Goal: Information Seeking & Learning: Understand process/instructions

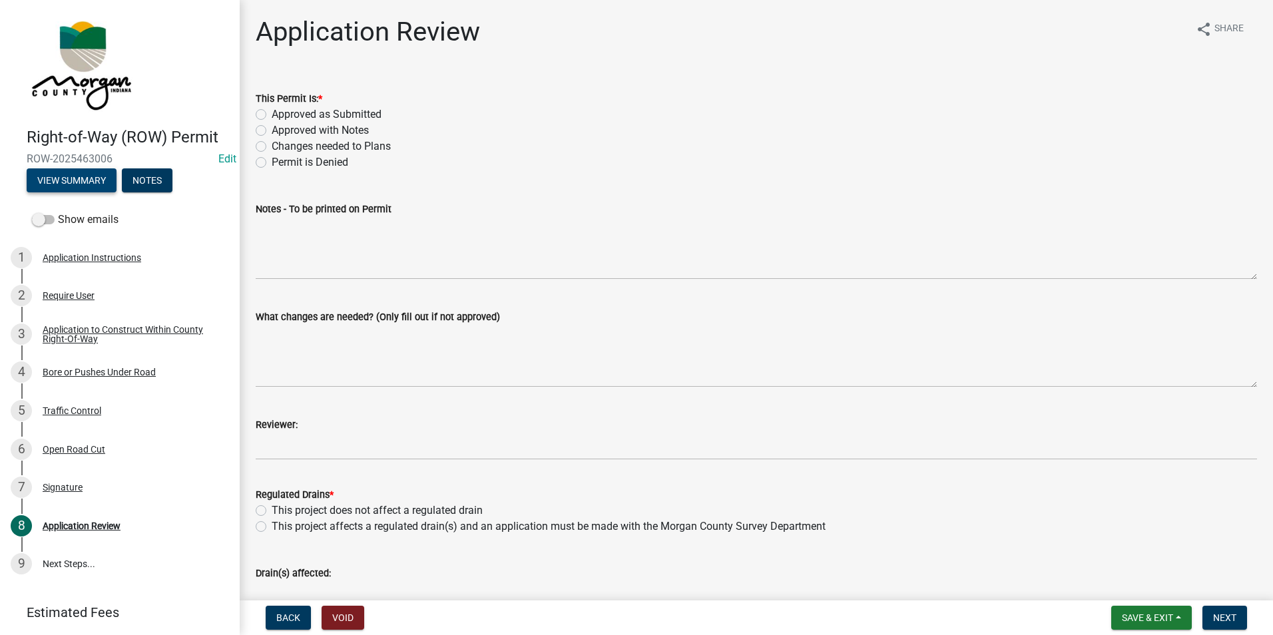
click at [52, 182] on button "View Summary" at bounding box center [72, 180] width 90 height 24
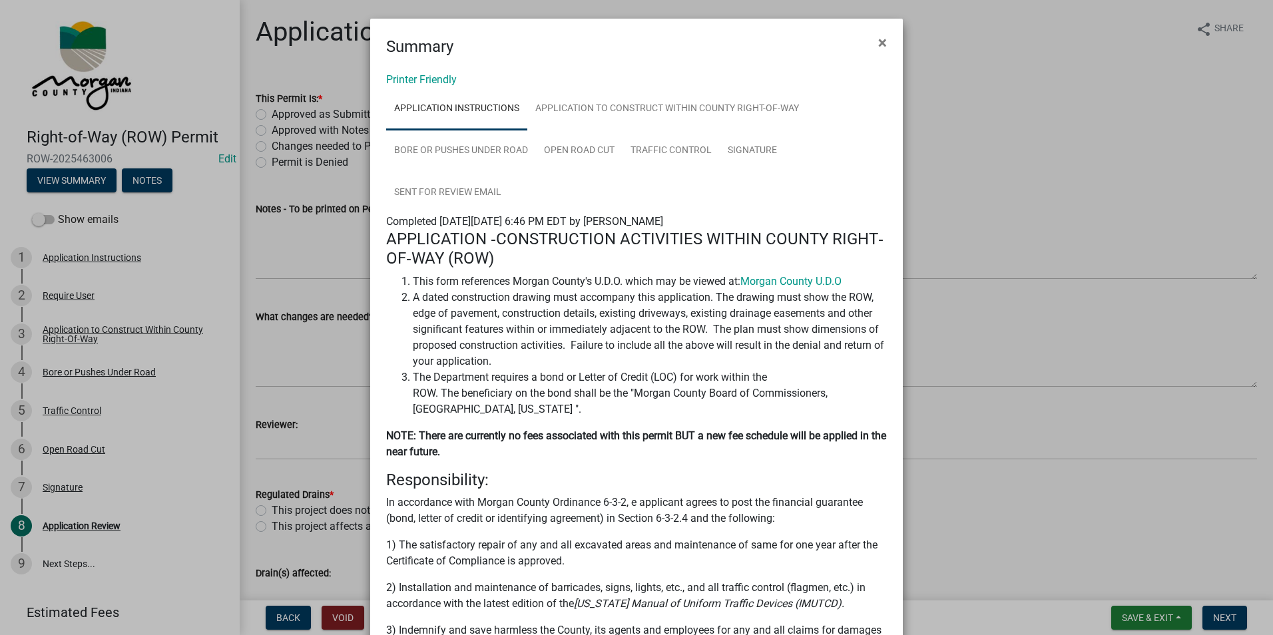
click at [465, 107] on link "Application Instructions" at bounding box center [456, 109] width 141 height 43
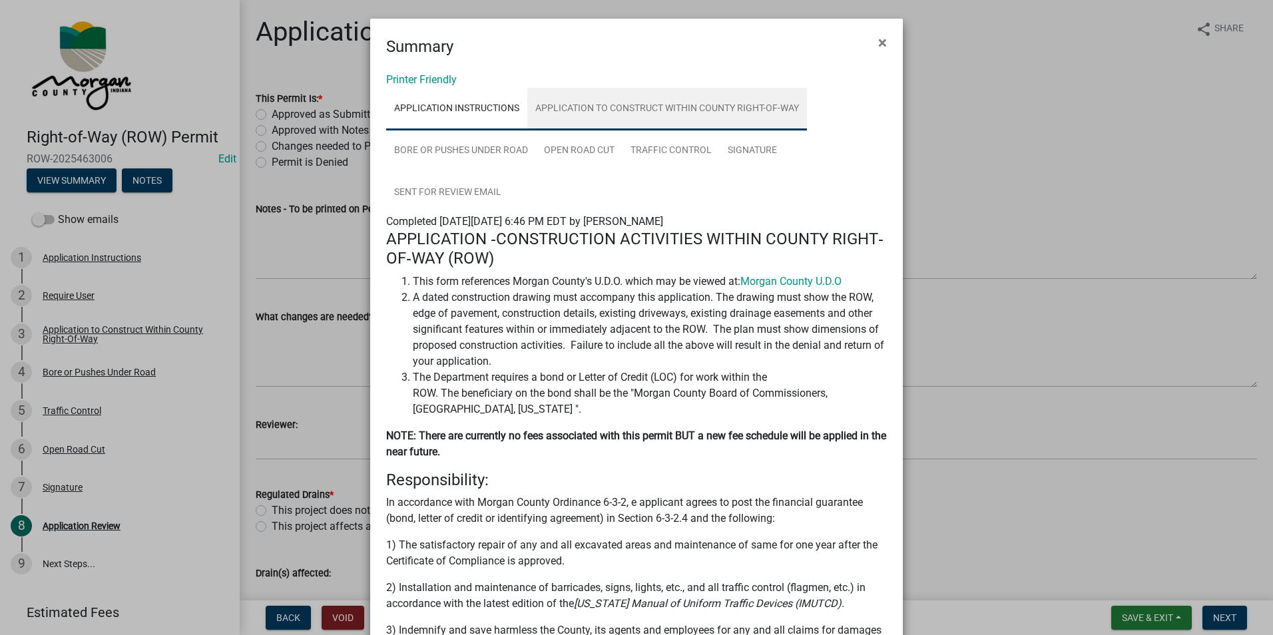
click at [635, 110] on link "Application to Construct Within County Right-Of-Way" at bounding box center [667, 109] width 280 height 43
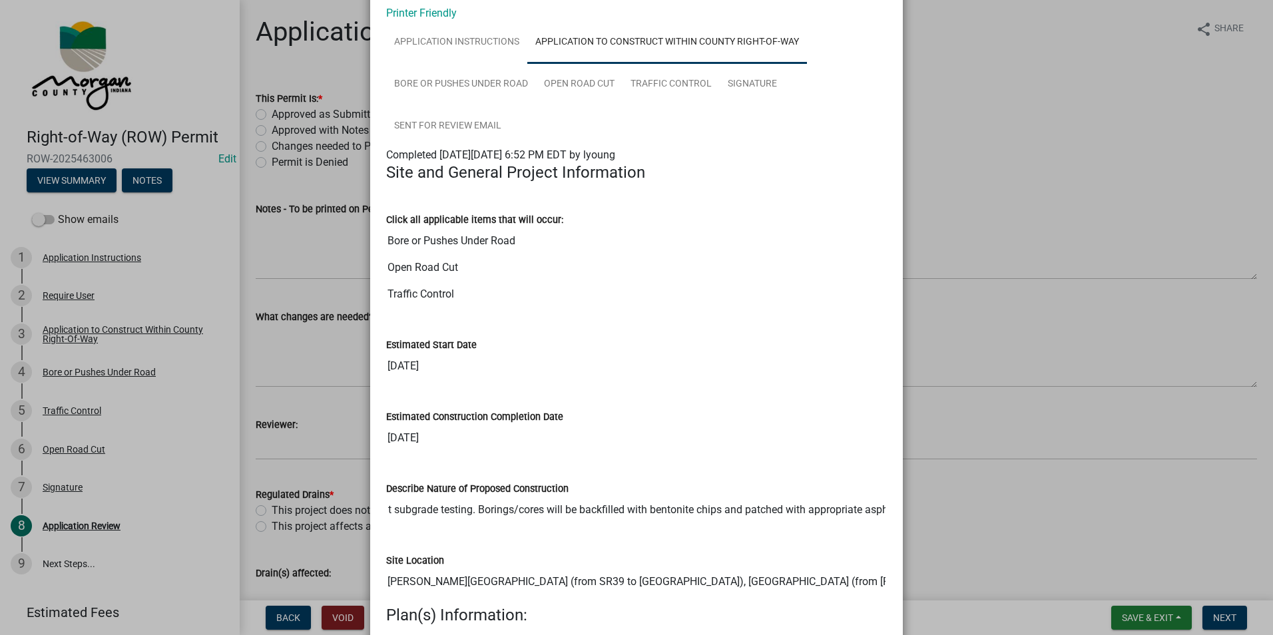
scroll to position [0, 288]
drag, startPoint x: 674, startPoint y: 517, endPoint x: 889, endPoint y: 524, distance: 215.1
click at [875, 483] on div "Describe Nature of Proposed Construction Pavement coring and shallow pavement s…" at bounding box center [636, 498] width 521 height 72
drag, startPoint x: 889, startPoint y: 524, endPoint x: 782, endPoint y: 437, distance: 138.2
click at [782, 437] on input "[DATE]" at bounding box center [636, 438] width 501 height 27
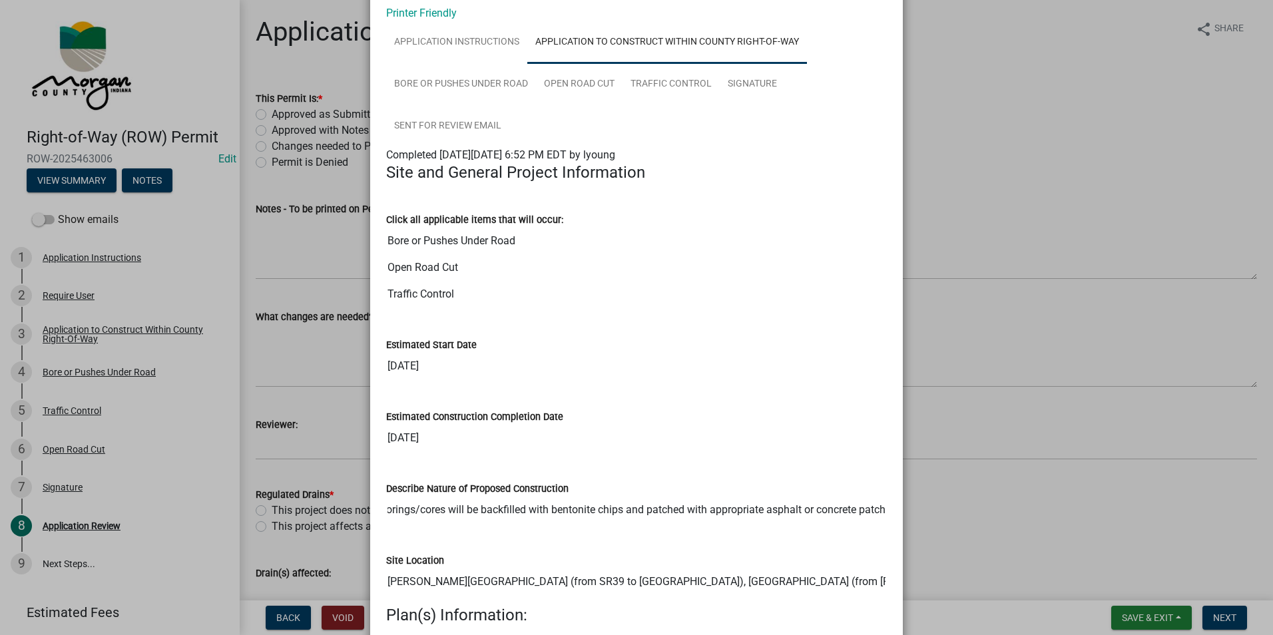
drag, startPoint x: 494, startPoint y: 508, endPoint x: 919, endPoint y: 524, distance: 425.0
click at [875, 483] on ngb-modal-window "Summary × Printer Friendly Application Instructions Application to Construct Wi…" at bounding box center [636, 317] width 1273 height 635
click at [549, 474] on div "Describe Nature of Proposed Construction Pavement coring and shallow pavement s…" at bounding box center [636, 492] width 501 height 61
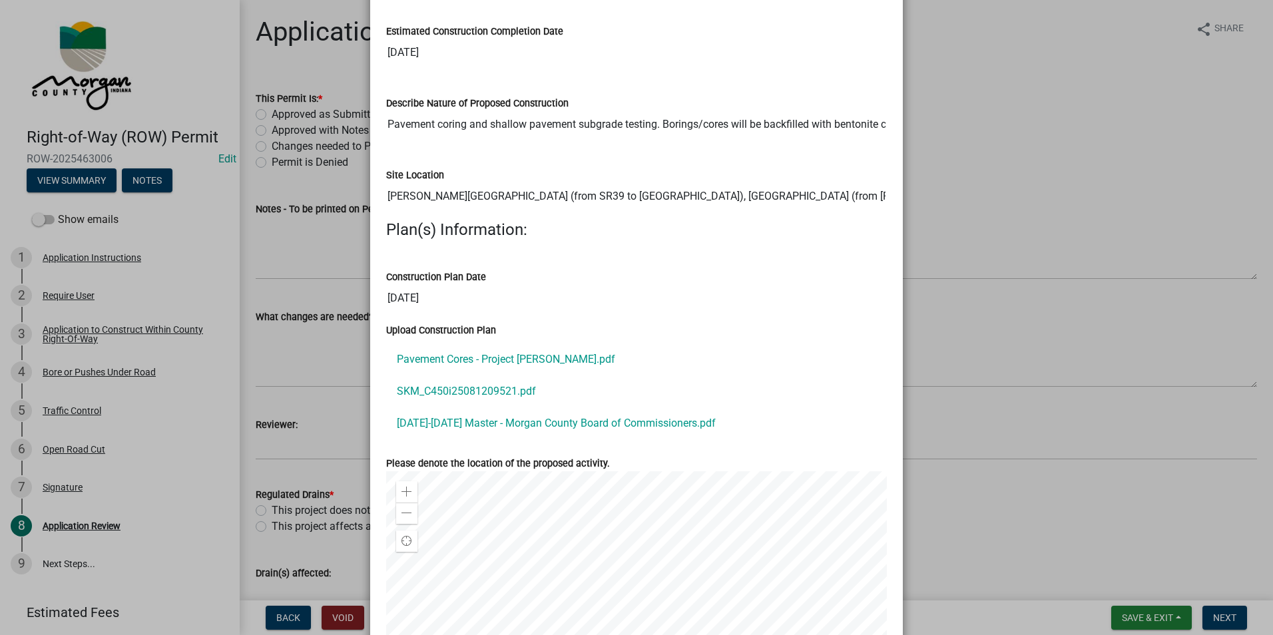
scroll to position [466, 0]
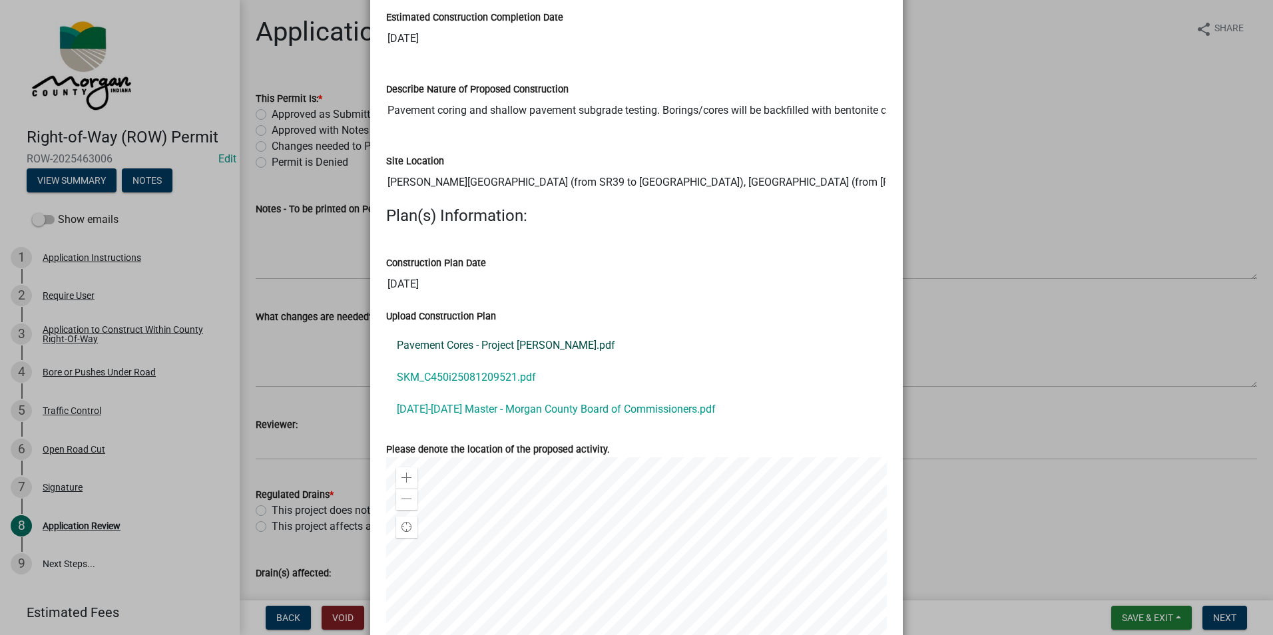
click at [515, 341] on link "Pavement Cores - Project [PERSON_NAME].pdf" at bounding box center [636, 345] width 501 height 32
click at [469, 375] on link "SKM_C450i25081209521.pdf" at bounding box center [636, 377] width 501 height 32
click at [562, 411] on link "[DATE]-[DATE] Master - Morgan County Board of Commissioners.pdf" at bounding box center [636, 409] width 501 height 32
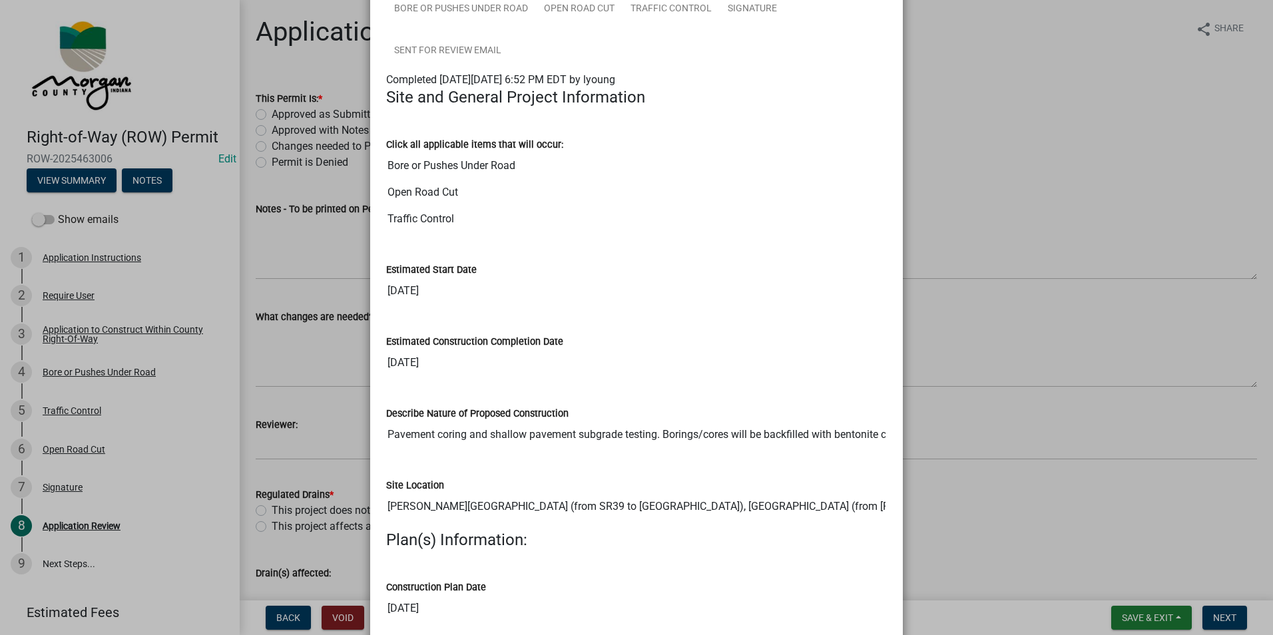
scroll to position [0, 0]
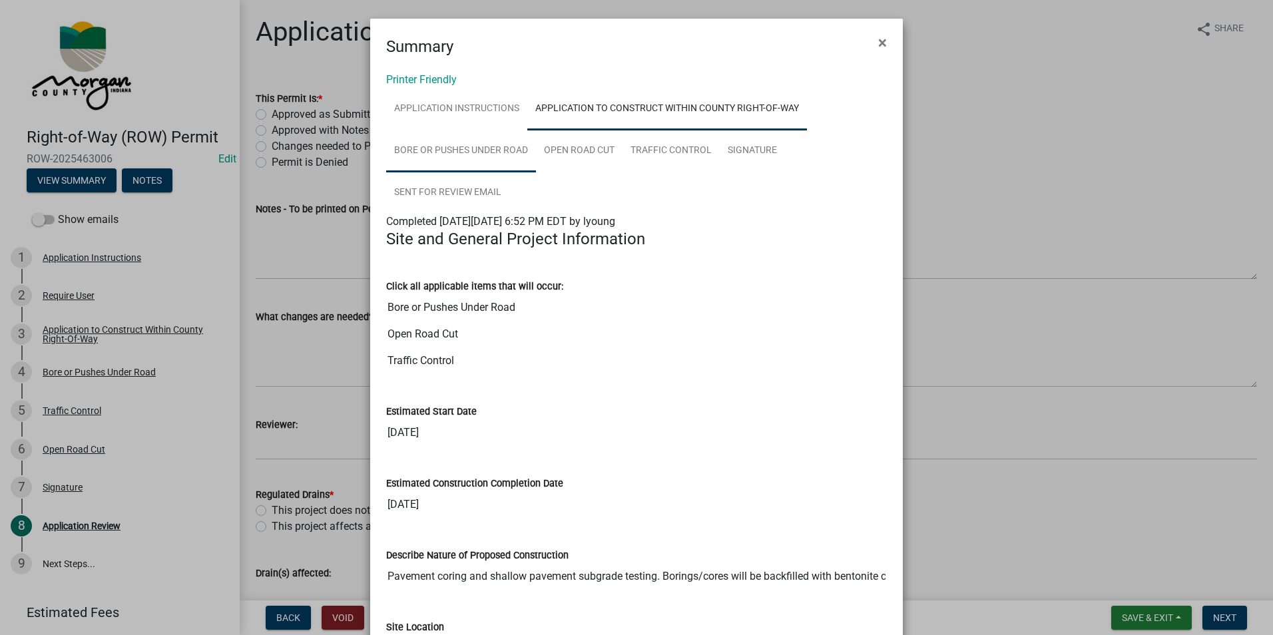
click at [400, 148] on link "Bore or Pushes Under Road" at bounding box center [461, 151] width 150 height 43
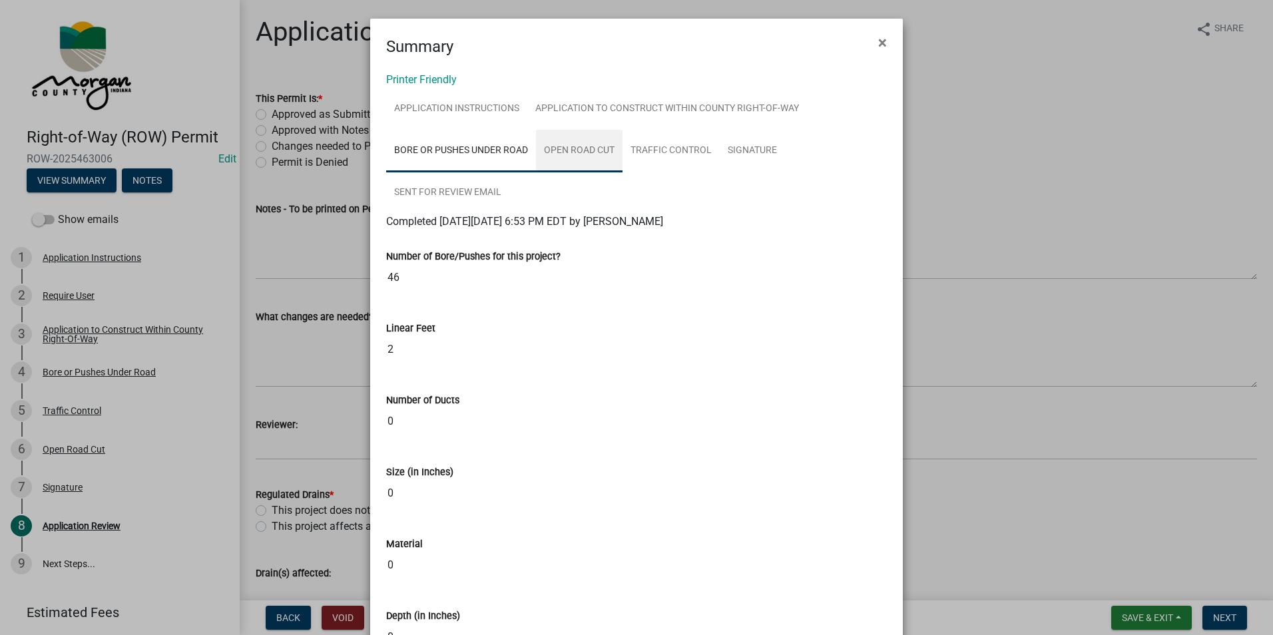
click at [584, 156] on link "Open Road Cut" at bounding box center [579, 151] width 87 height 43
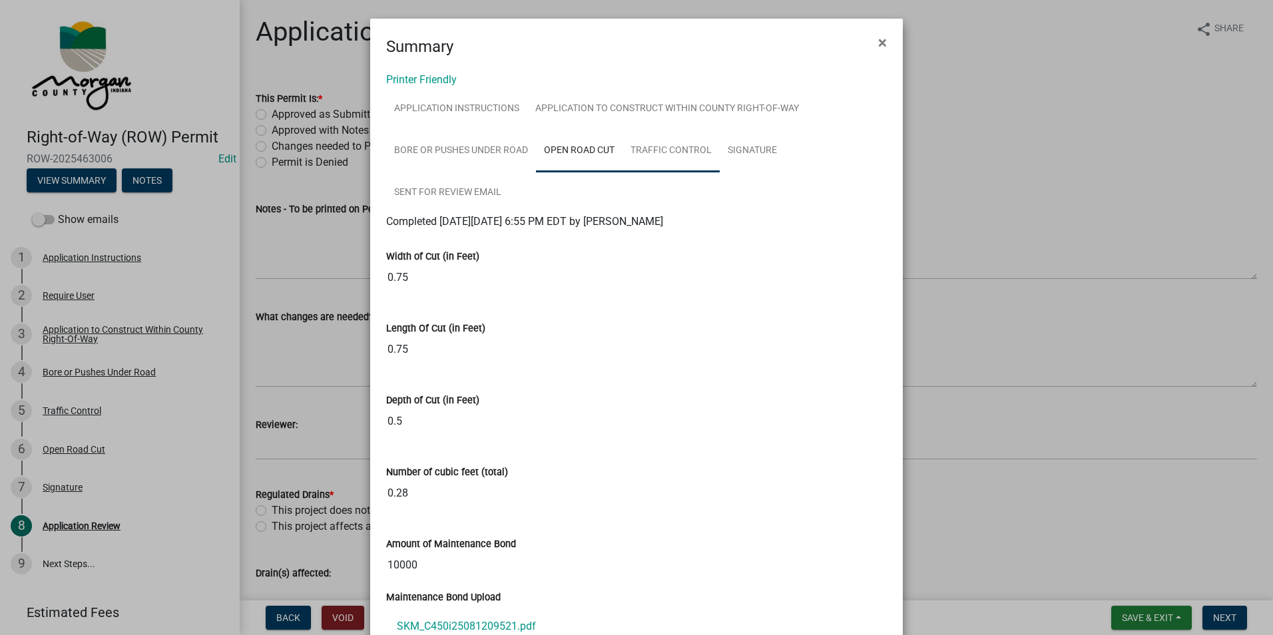
click at [679, 146] on link "Traffic Control" at bounding box center [670, 151] width 97 height 43
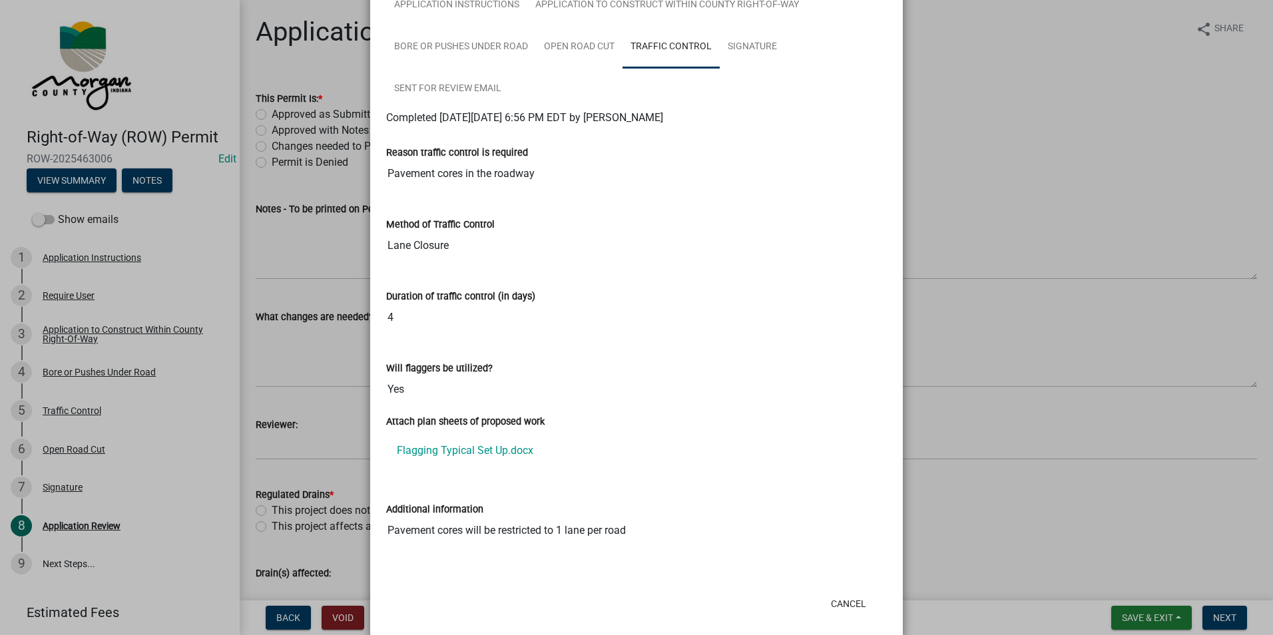
scroll to position [123, 0]
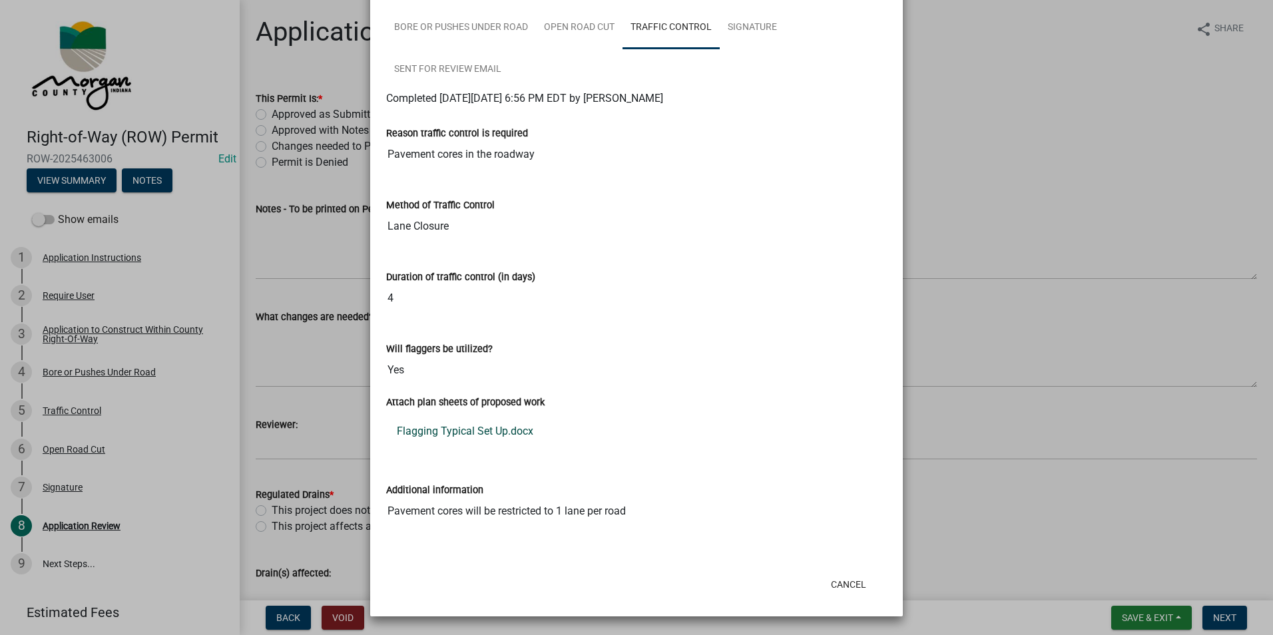
click at [491, 427] on link "Flagging Typical Set Up.docx" at bounding box center [636, 431] width 501 height 32
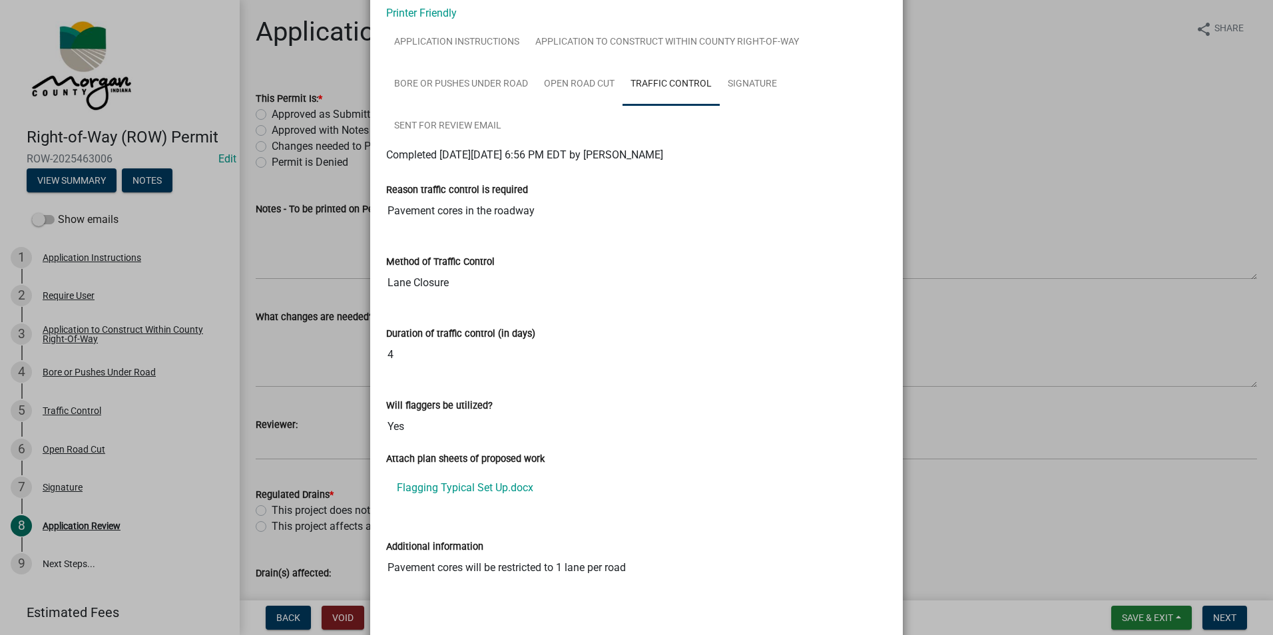
scroll to position [0, 0]
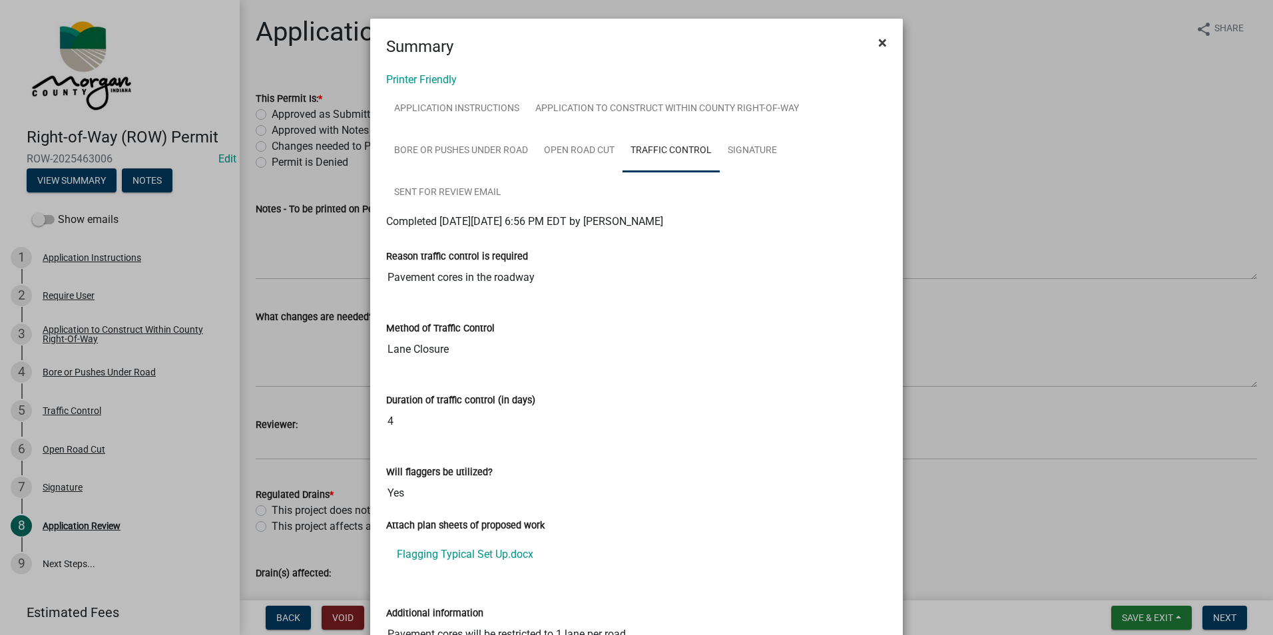
click at [875, 45] on span "×" at bounding box center [882, 42] width 9 height 19
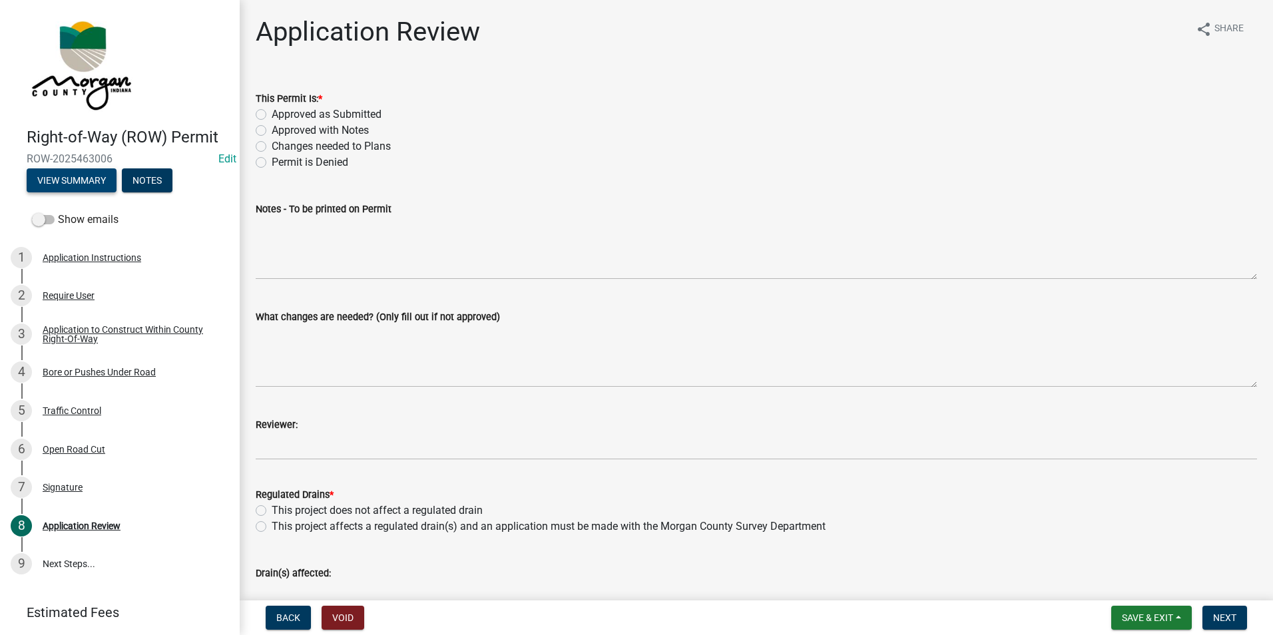
click at [44, 187] on button "View Summary" at bounding box center [72, 180] width 90 height 24
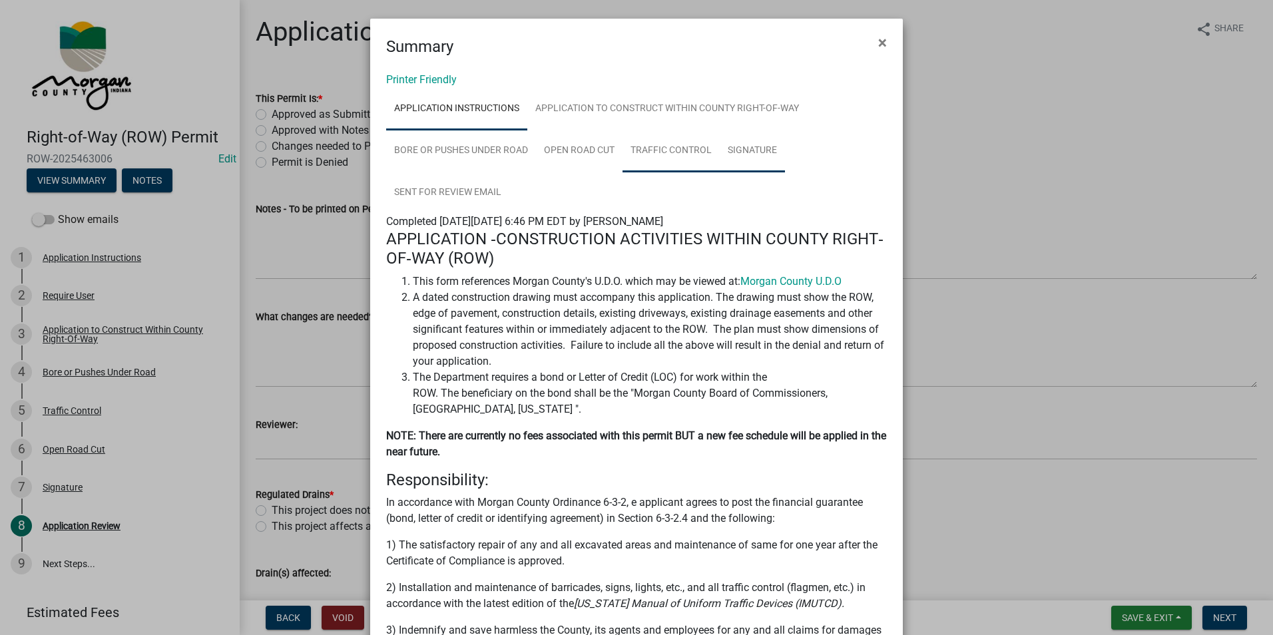
drag, startPoint x: 642, startPoint y: 142, endPoint x: 740, endPoint y: 148, distance: 98.7
click at [643, 142] on link "Traffic Control" at bounding box center [670, 151] width 97 height 43
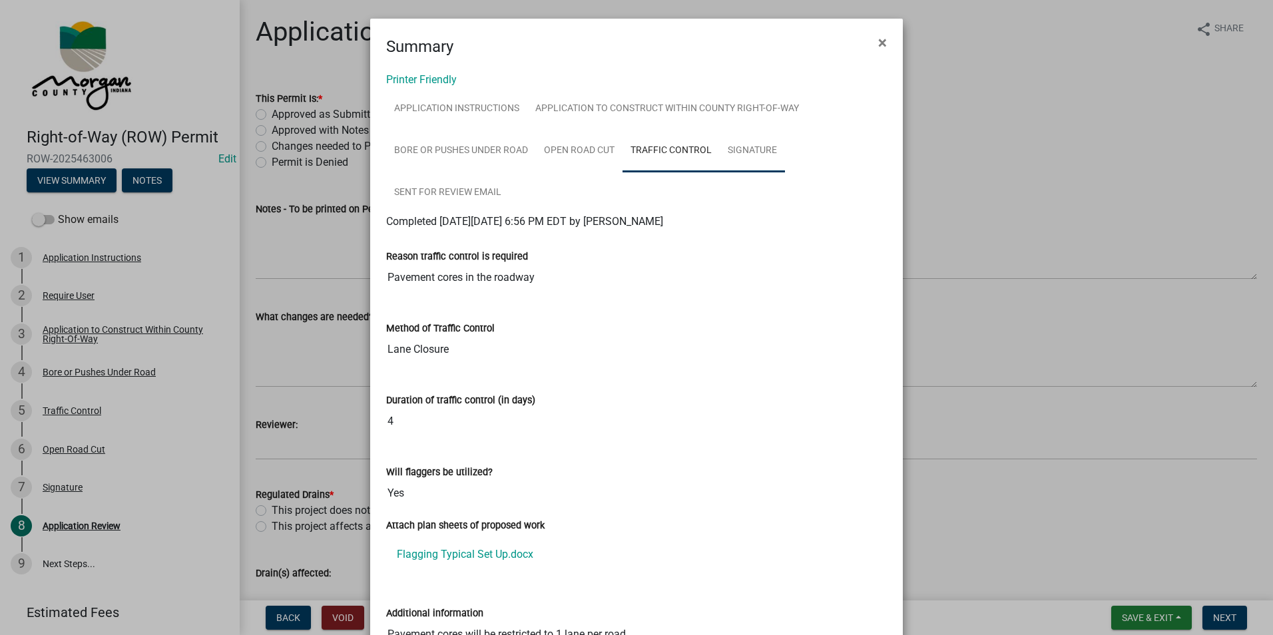
click at [750, 150] on link "Signature" at bounding box center [752, 151] width 65 height 43
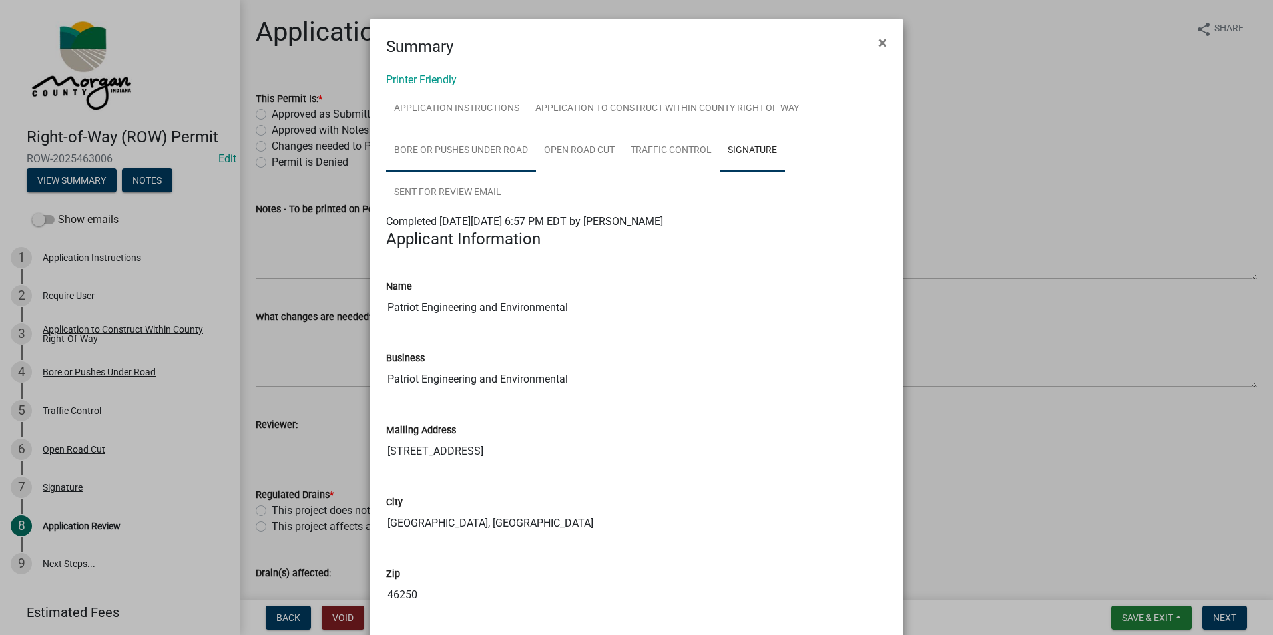
click at [473, 154] on link "Bore or Pushes Under Road" at bounding box center [461, 151] width 150 height 43
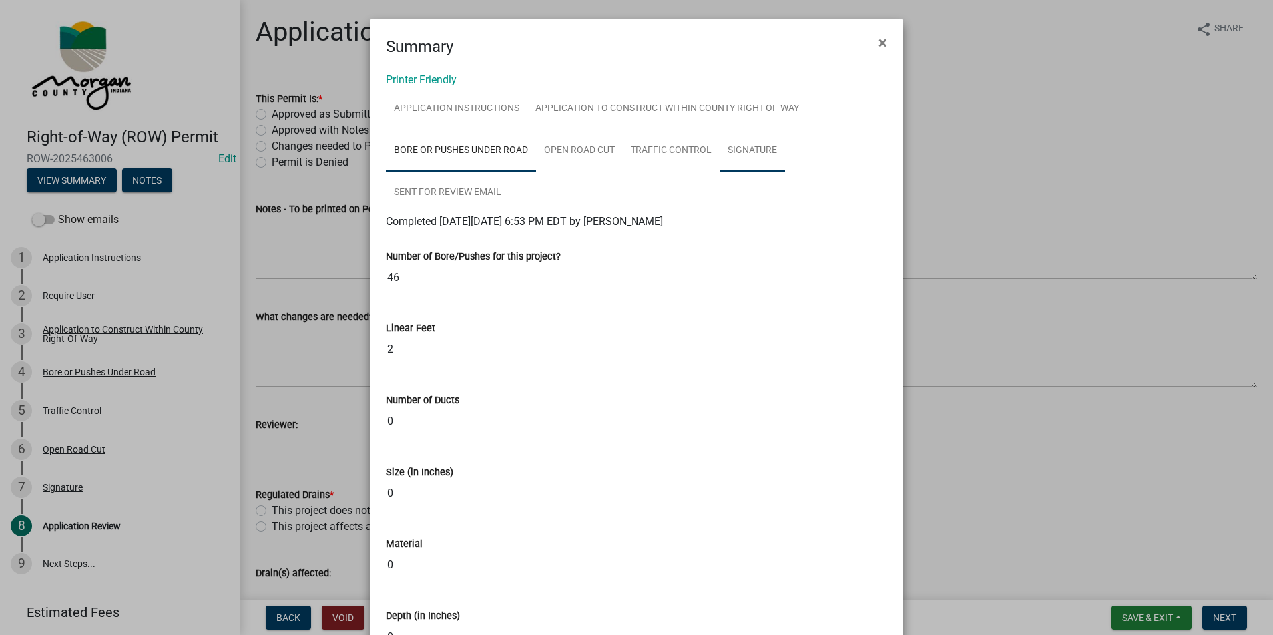
click at [732, 156] on link "Signature" at bounding box center [752, 151] width 65 height 43
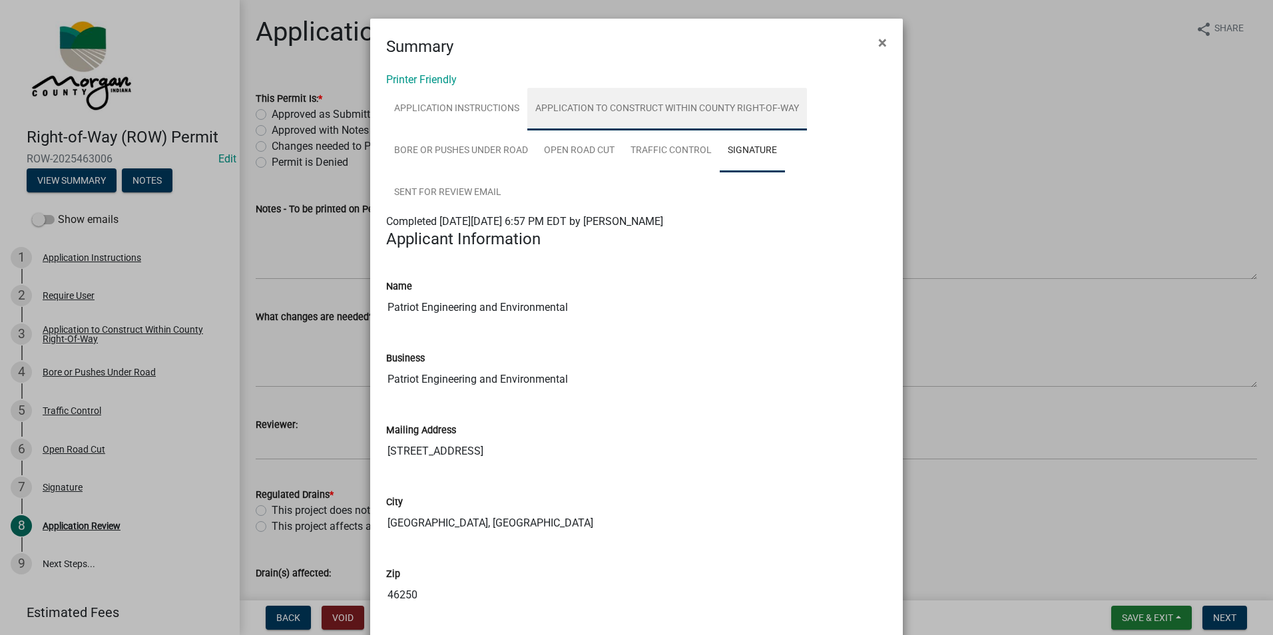
click at [702, 101] on link "Application to Construct Within County Right-Of-Way" at bounding box center [667, 109] width 280 height 43
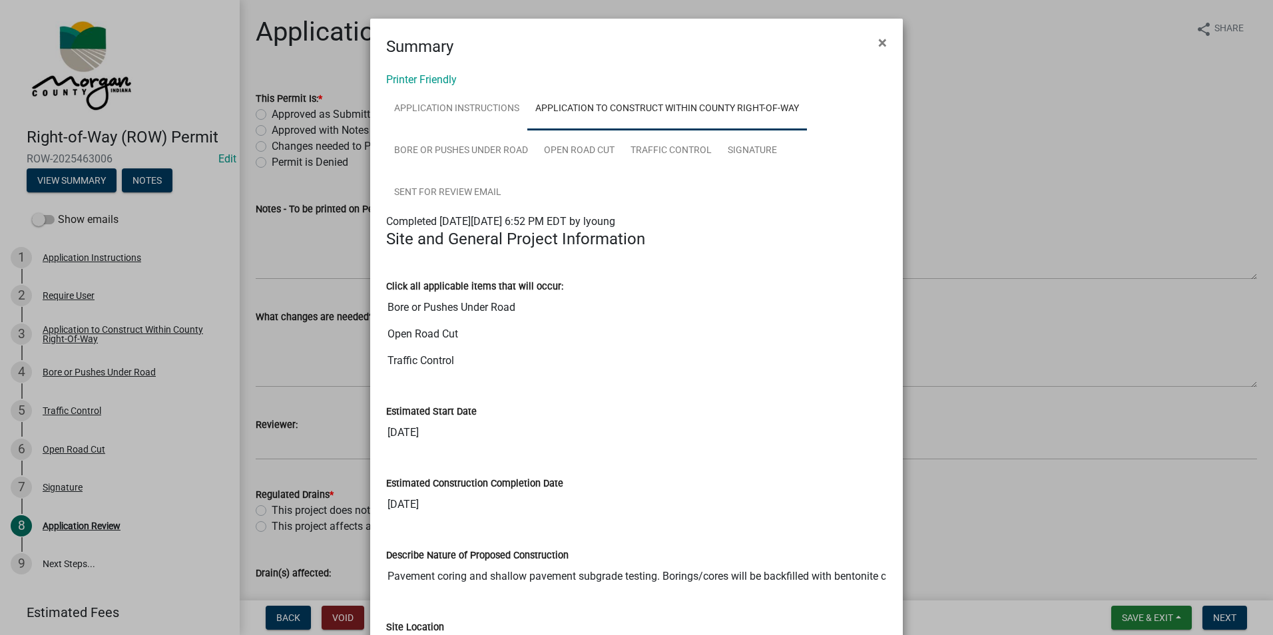
click at [736, 483] on input "Pavement coring and shallow pavement subgrade testing. Borings/cores will be ba…" at bounding box center [636, 576] width 501 height 27
drag, startPoint x: 752, startPoint y: 576, endPoint x: 258, endPoint y: 563, distance: 494.1
click at [258, 483] on ngb-modal-window "Summary × Printer Friendly Application Instructions Application to Construct Wi…" at bounding box center [636, 317] width 1273 height 635
click at [779, 483] on input "[DATE]" at bounding box center [636, 504] width 501 height 27
click at [781, 483] on div "Describe Nature of Proposed Construction Pavement coring and shallow pavement s…" at bounding box center [636, 559] width 501 height 61
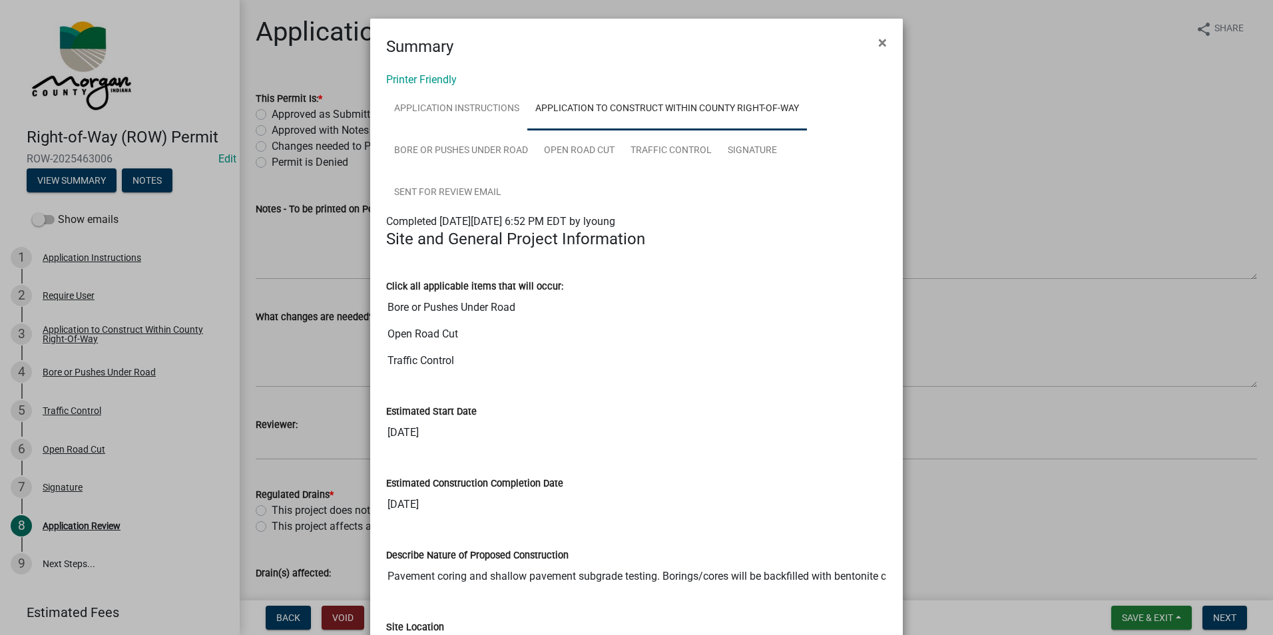
click at [701, 449] on div "Estimated Start Date [DATE]" at bounding box center [636, 421] width 521 height 72
